Goal: Information Seeking & Learning: Understand process/instructions

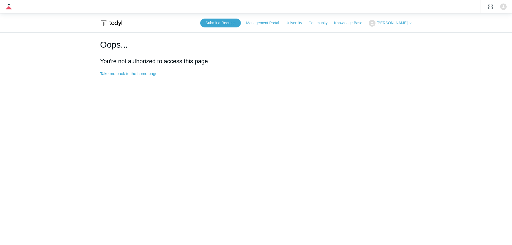
click at [408, 20] on button "[PERSON_NAME]" at bounding box center [390, 23] width 43 height 7
click at [400, 43] on link "Sign out" at bounding box center [395, 43] width 52 height 9
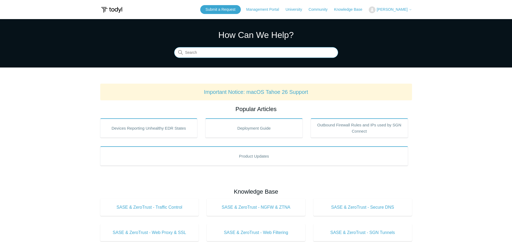
click at [205, 51] on input "Search" at bounding box center [256, 52] width 164 height 11
click at [225, 55] on input "skyhigh" at bounding box center [256, 52] width 164 height 11
type input "s"
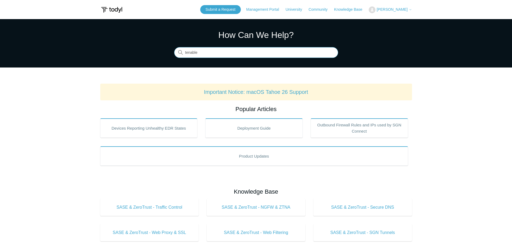
type input "tenable"
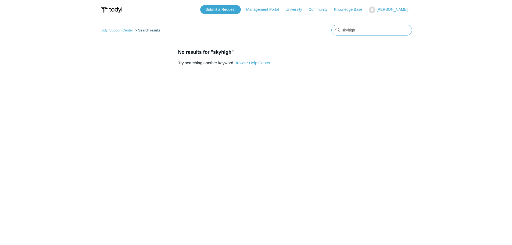
drag, startPoint x: 378, startPoint y: 31, endPoint x: 278, endPoint y: 34, distance: 99.2
click at [278, 34] on nav "Todyl Support Center Search results There are no matching results in this help …" at bounding box center [256, 32] width 312 height 15
click at [242, 65] on link "Browse Help Center" at bounding box center [252, 62] width 36 height 5
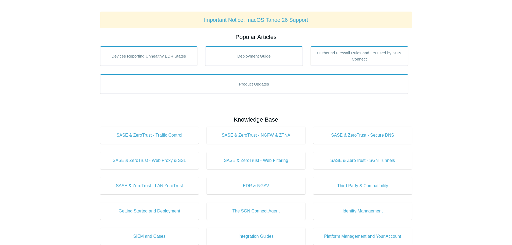
scroll to position [134, 0]
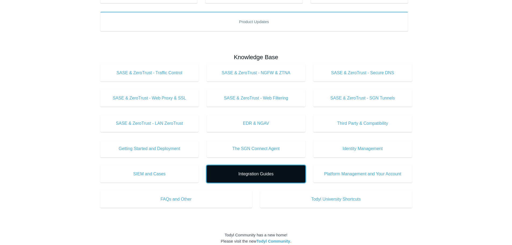
click at [244, 170] on link "Integration Guides" at bounding box center [256, 173] width 99 height 17
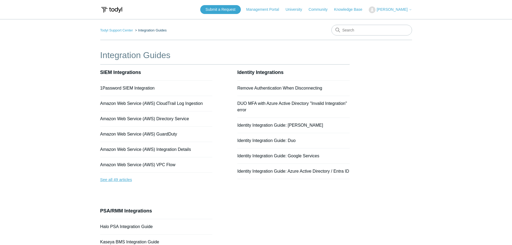
click at [121, 183] on link "See all 49 articles" at bounding box center [156, 180] width 112 height 14
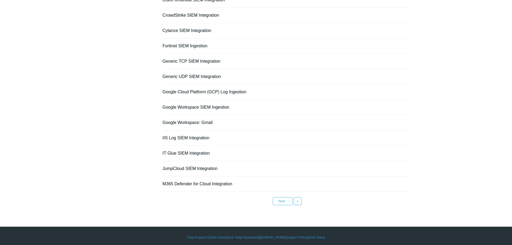
scroll to position [335, 0]
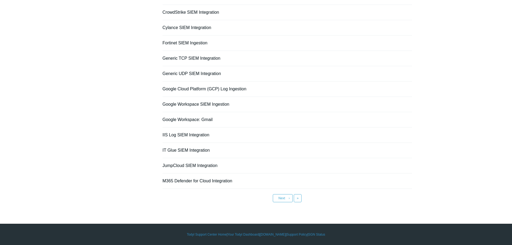
click at [276, 195] on link "Next ›" at bounding box center [283, 198] width 20 height 8
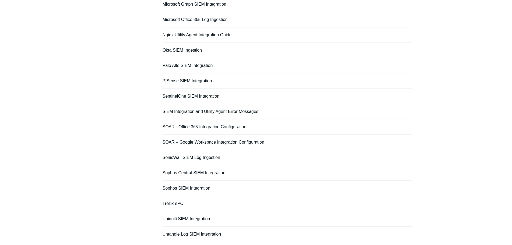
scroll to position [108, 0]
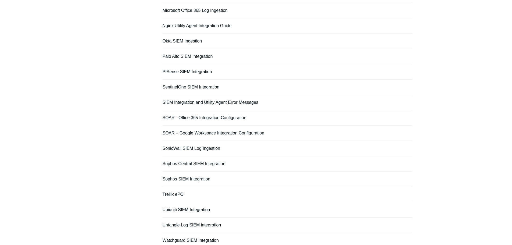
click at [472, 139] on main "Todyl Support Center Integration Guides SIEM Integrations SIEM Integrations Fol…" at bounding box center [256, 89] width 512 height 355
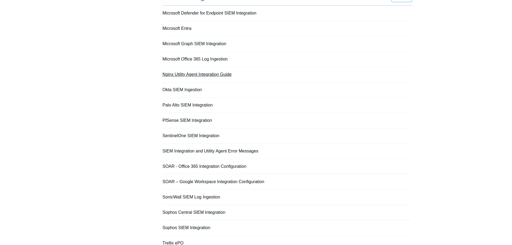
scroll to position [59, 0]
click at [183, 74] on link "Nginx Utility Agent Integration Guide" at bounding box center [197, 73] width 69 height 5
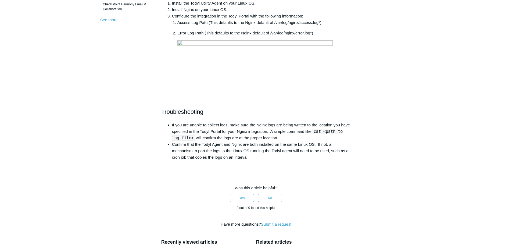
scroll to position [188, 0]
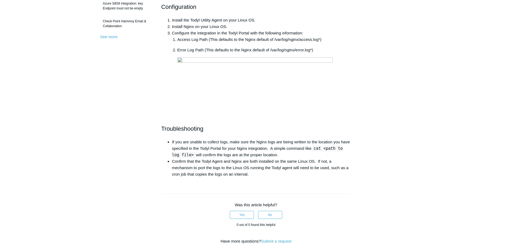
click at [463, 78] on main "Todyl Support Center Integration Guides SIEM Integrations Articles in this sect…" at bounding box center [256, 105] width 512 height 548
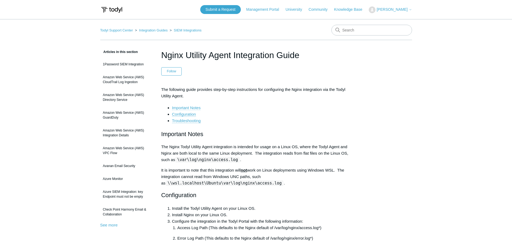
click at [190, 108] on link "Important Notes" at bounding box center [186, 107] width 29 height 5
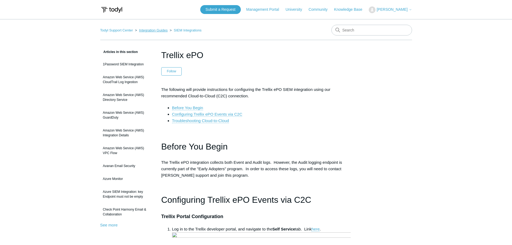
click at [163, 31] on link "Integration Guides" at bounding box center [153, 30] width 28 height 4
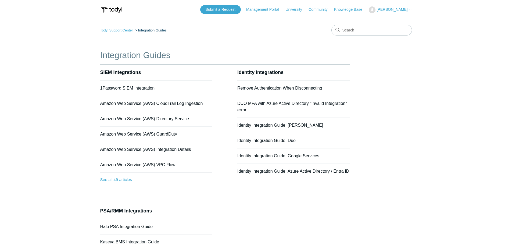
click at [162, 135] on link "Amazon Web Service (AWS) GuardDuty" at bounding box center [138, 134] width 77 height 5
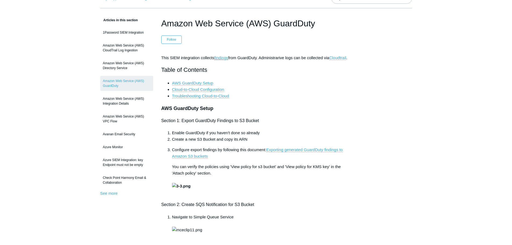
scroll to position [134, 0]
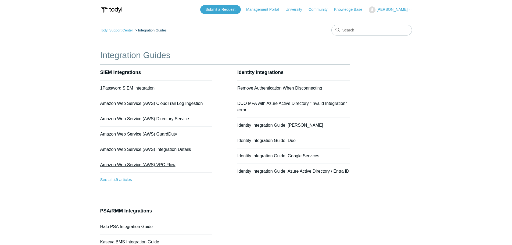
click at [152, 164] on link "Amazon Web Service (AWS) VPC Flow" at bounding box center [137, 164] width 75 height 5
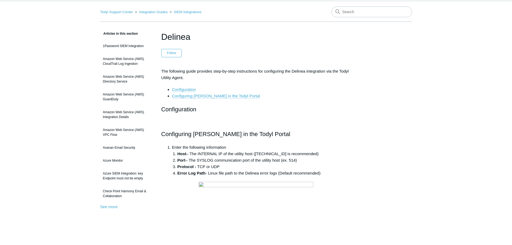
scroll to position [27, 0]
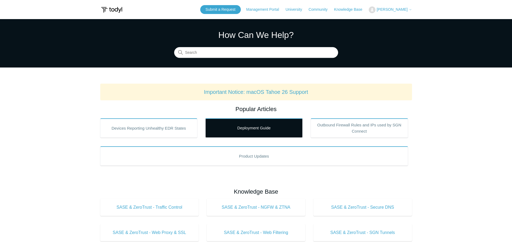
click at [233, 133] on link "Deployment Guide" at bounding box center [253, 127] width 97 height 19
